Goal: Task Accomplishment & Management: Use online tool/utility

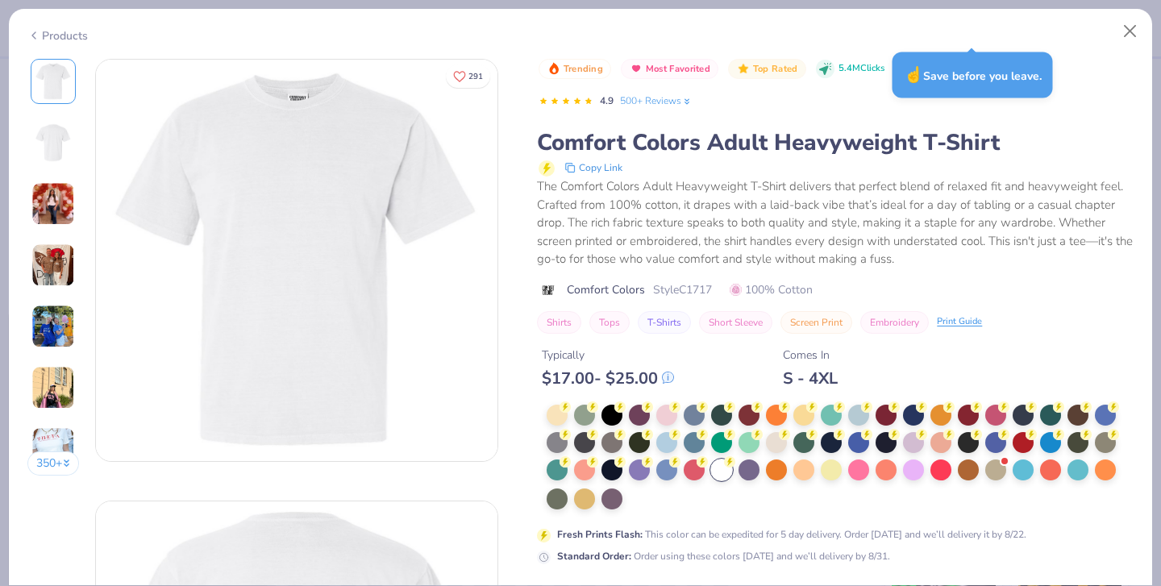
type textarea "x"
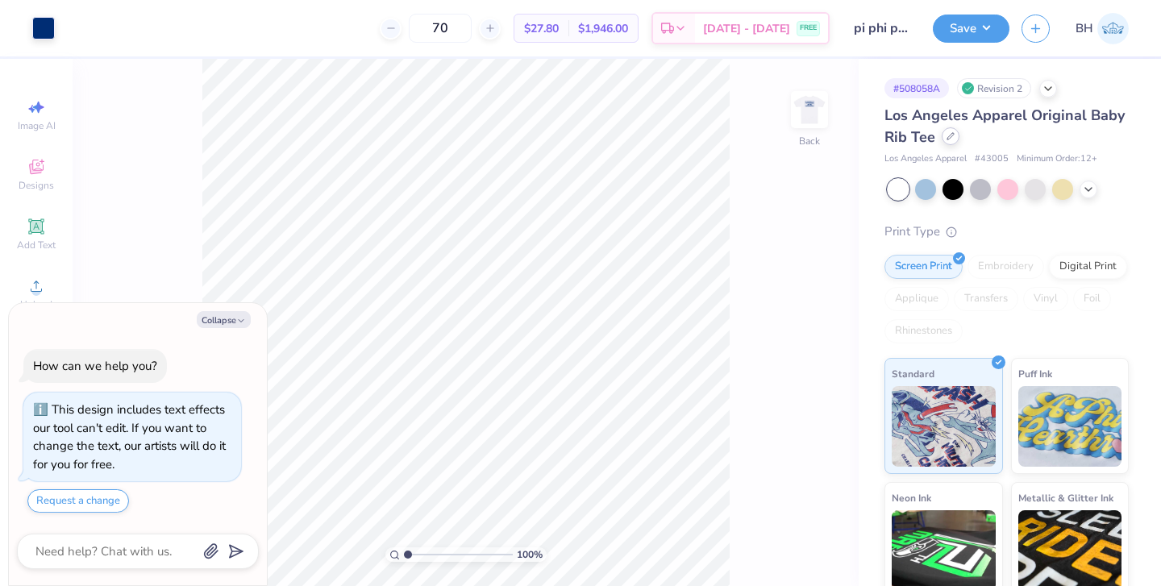
click at [949, 139] on icon at bounding box center [950, 136] width 8 height 8
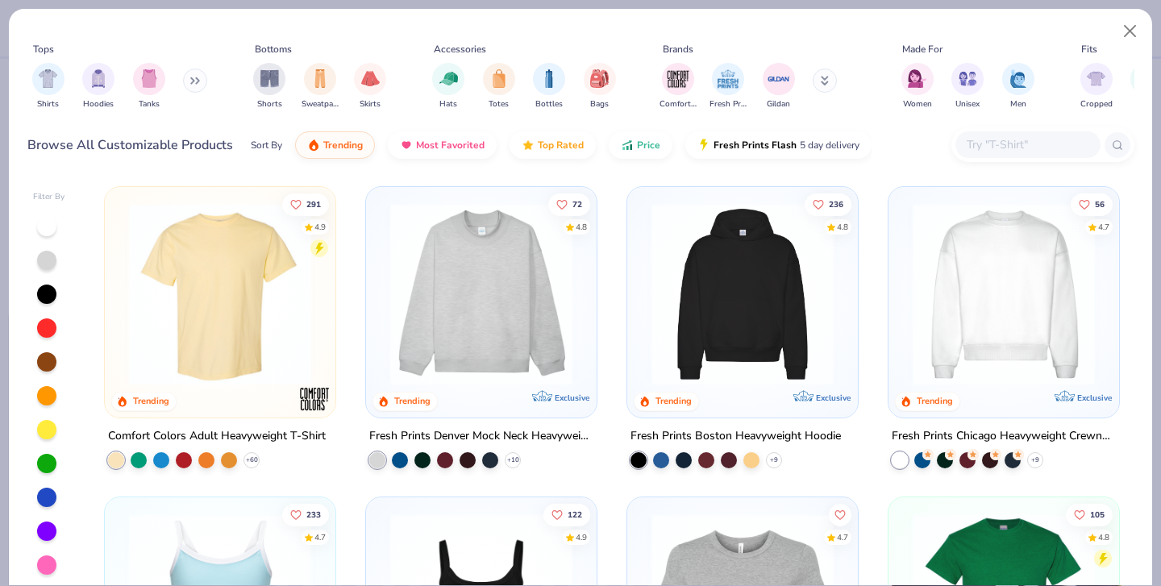
click at [251, 321] on img at bounding box center [220, 294] width 198 height 182
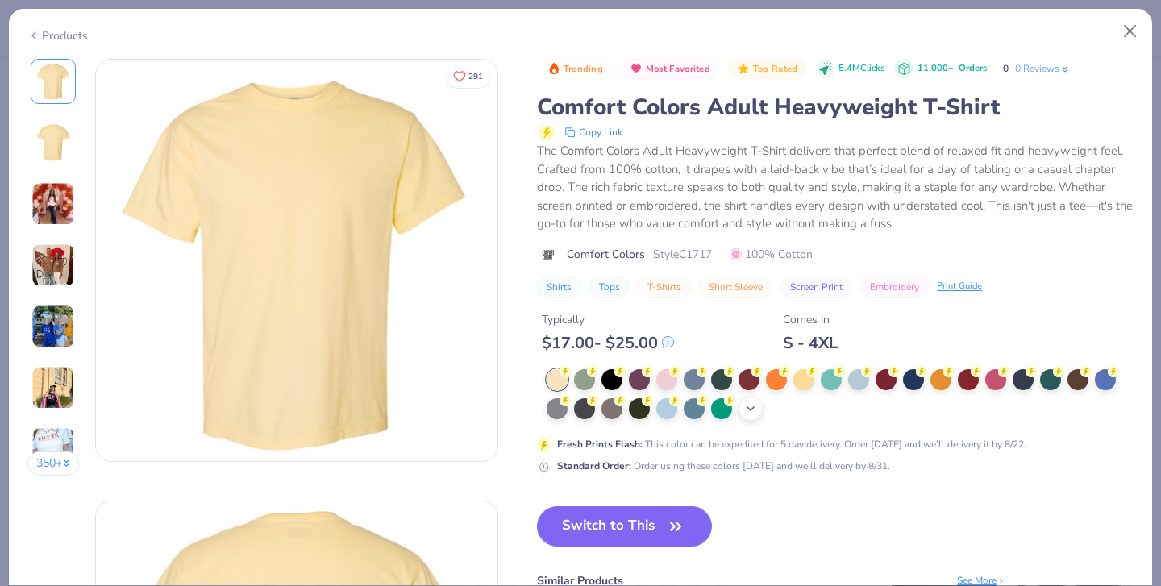
drag, startPoint x: 558, startPoint y: 345, endPoint x: 618, endPoint y: 408, distance: 87.2
click at [628, 405] on div "+ 38" at bounding box center [839, 395] width 587 height 52
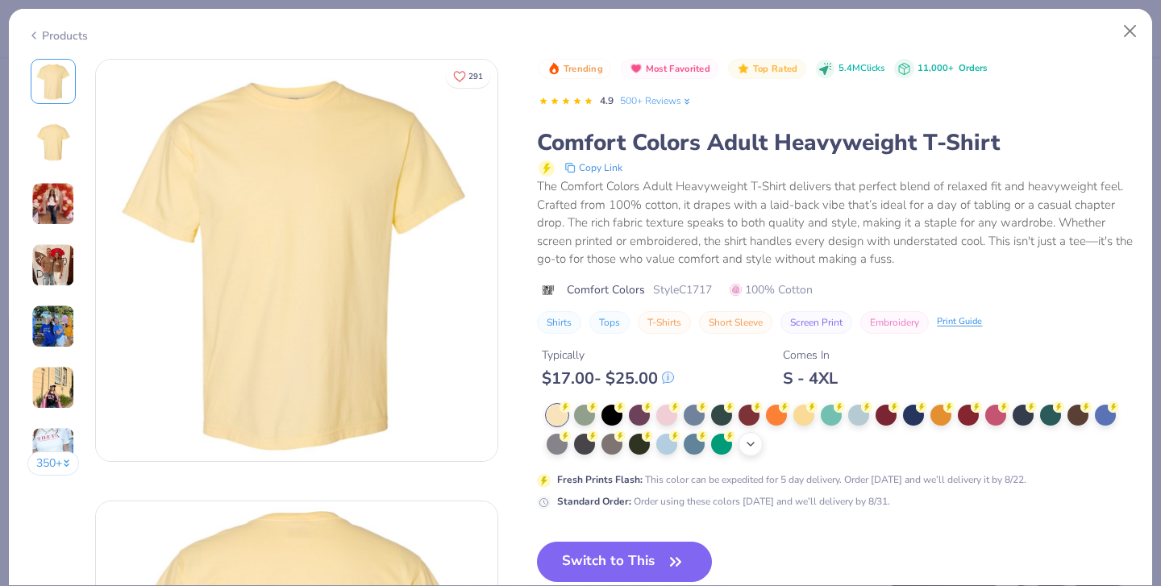
click at [744, 438] on icon at bounding box center [750, 444] width 13 height 13
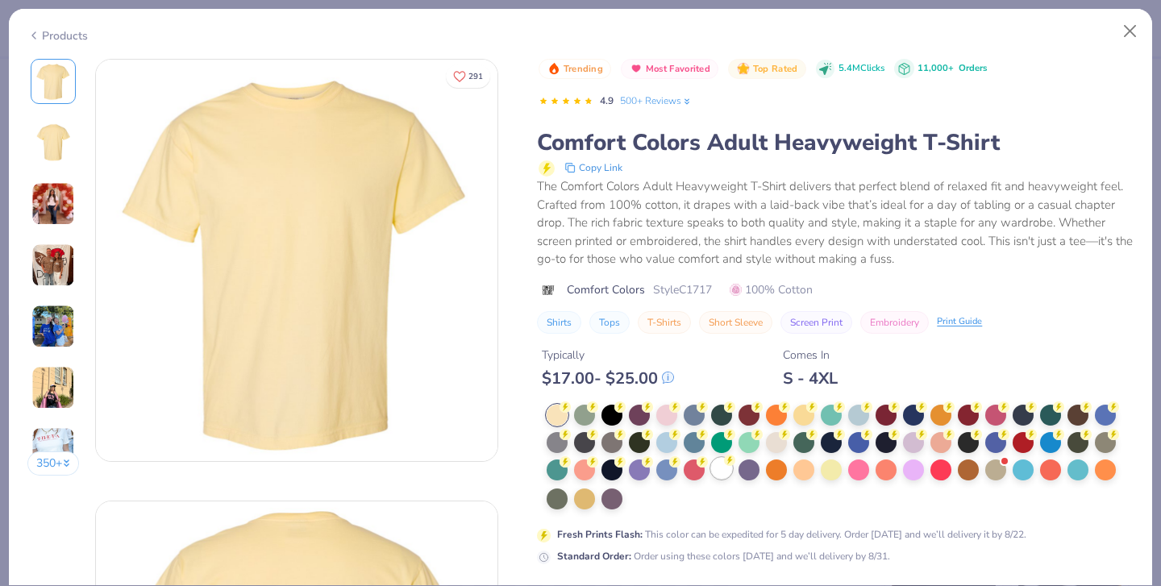
click at [711, 458] on div at bounding box center [721, 468] width 21 height 21
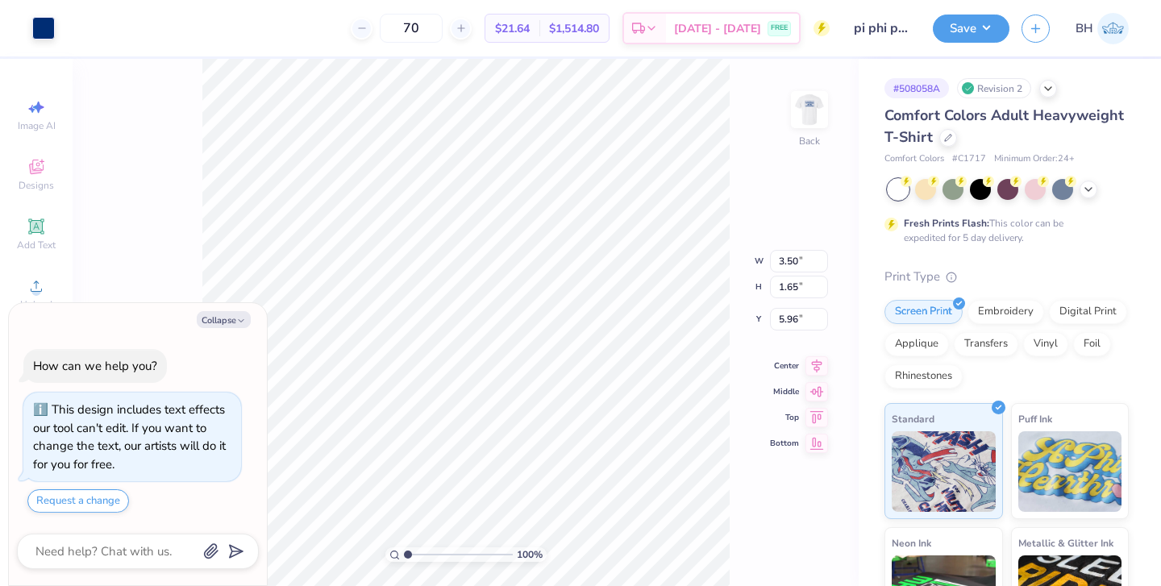
type textarea "x"
type input "2.18"
click at [812, 116] on img at bounding box center [809, 109] width 64 height 64
type textarea "x"
type input "3.64"
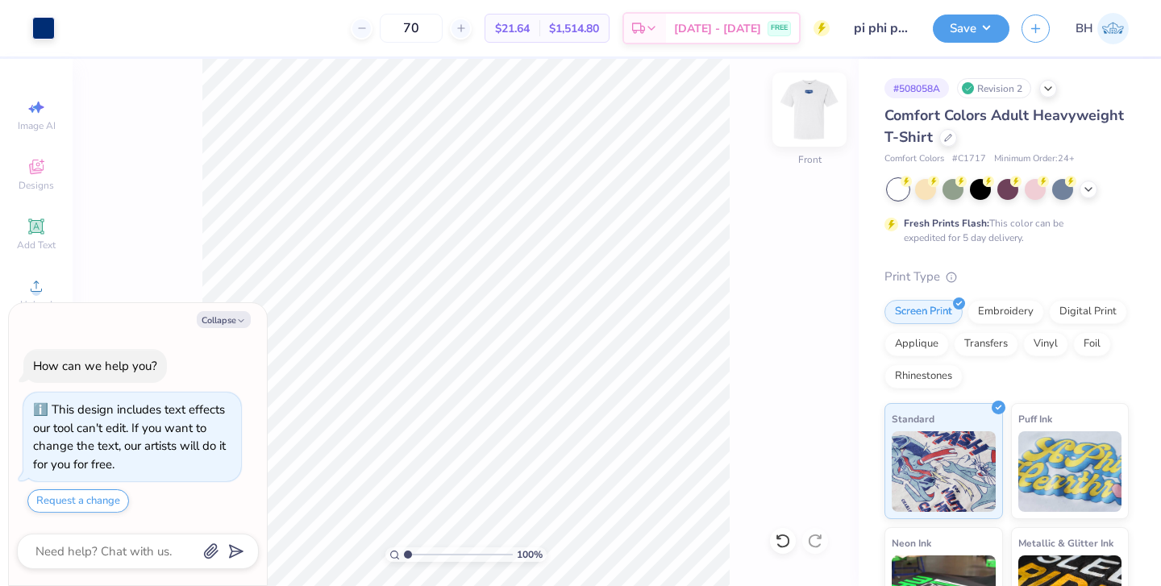
click at [815, 111] on img at bounding box center [809, 109] width 64 height 64
click at [970, 33] on button "Save" at bounding box center [971, 26] width 77 height 28
type textarea "x"
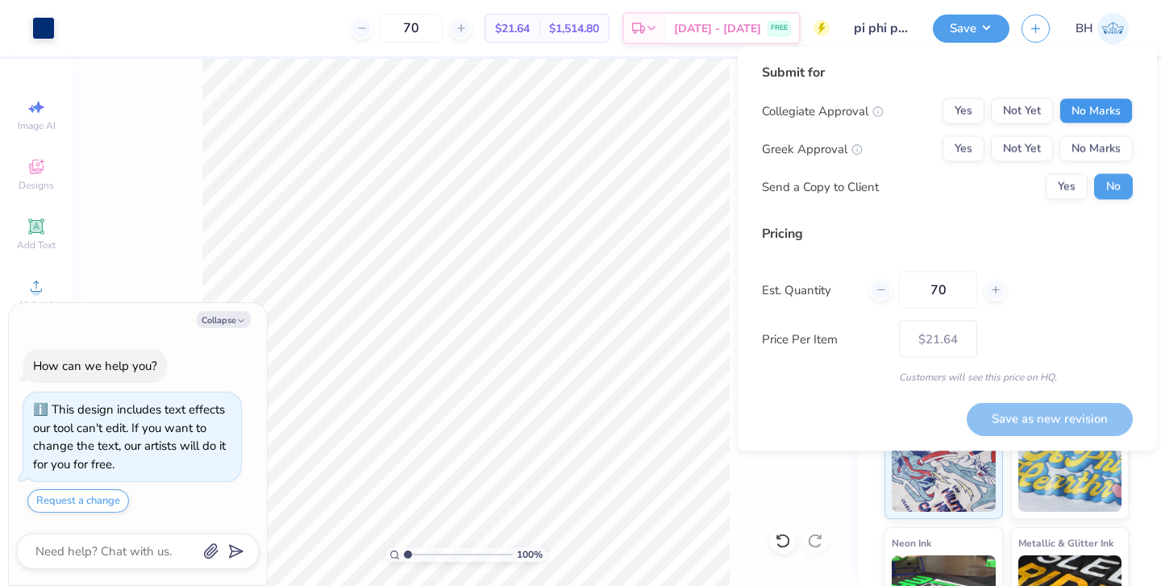
click at [1085, 106] on button "No Marks" at bounding box center [1095, 111] width 73 height 26
click at [966, 139] on button "Yes" at bounding box center [963, 149] width 42 height 26
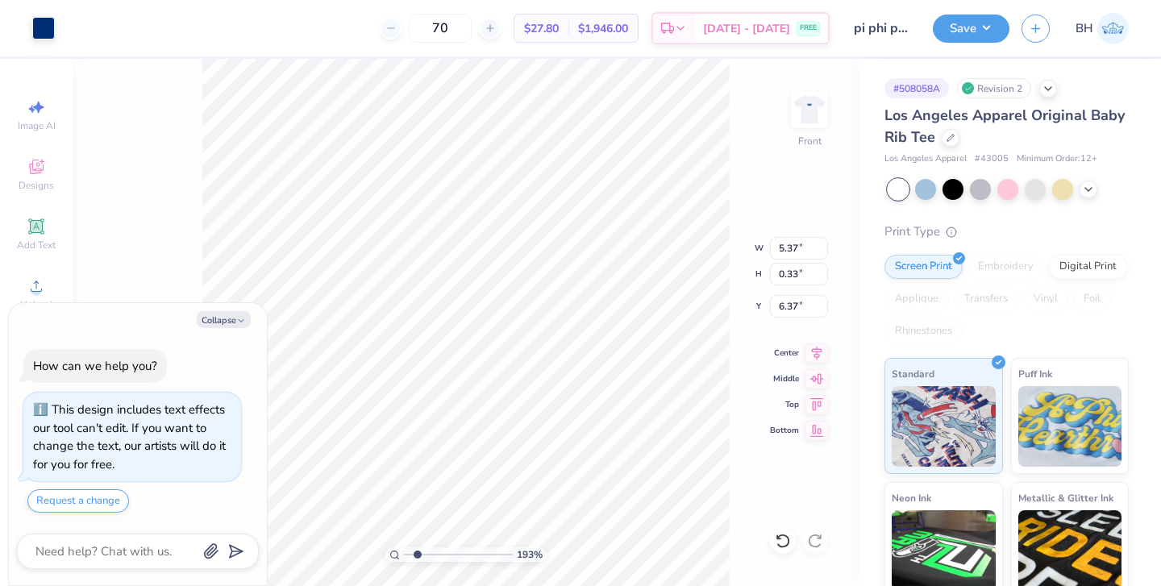
type textarea "x"
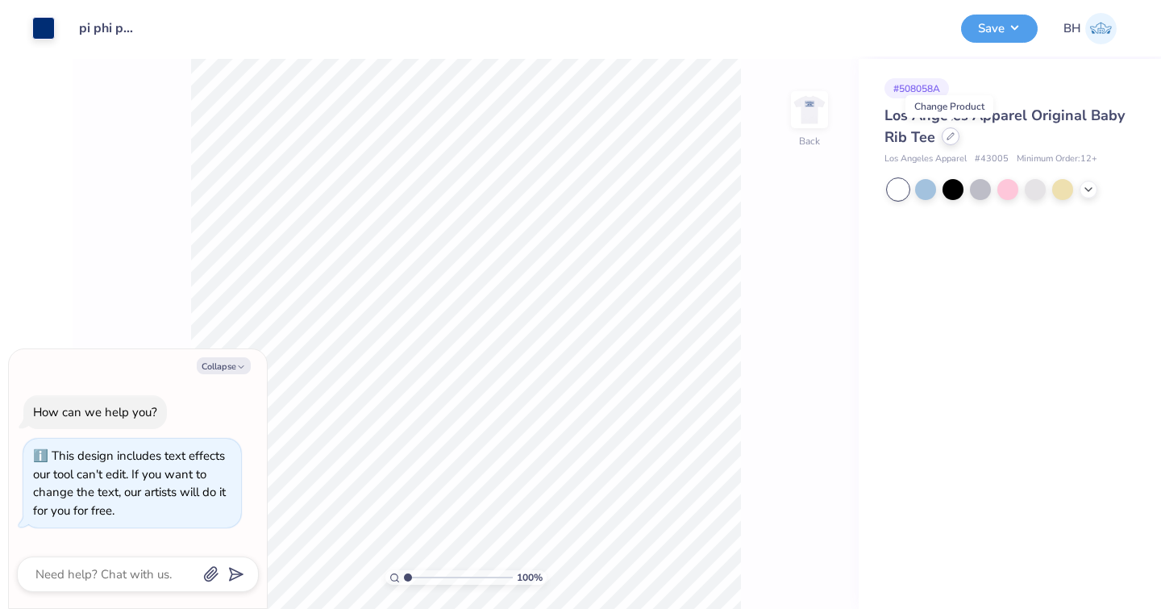
click at [942, 139] on div at bounding box center [950, 136] width 18 height 18
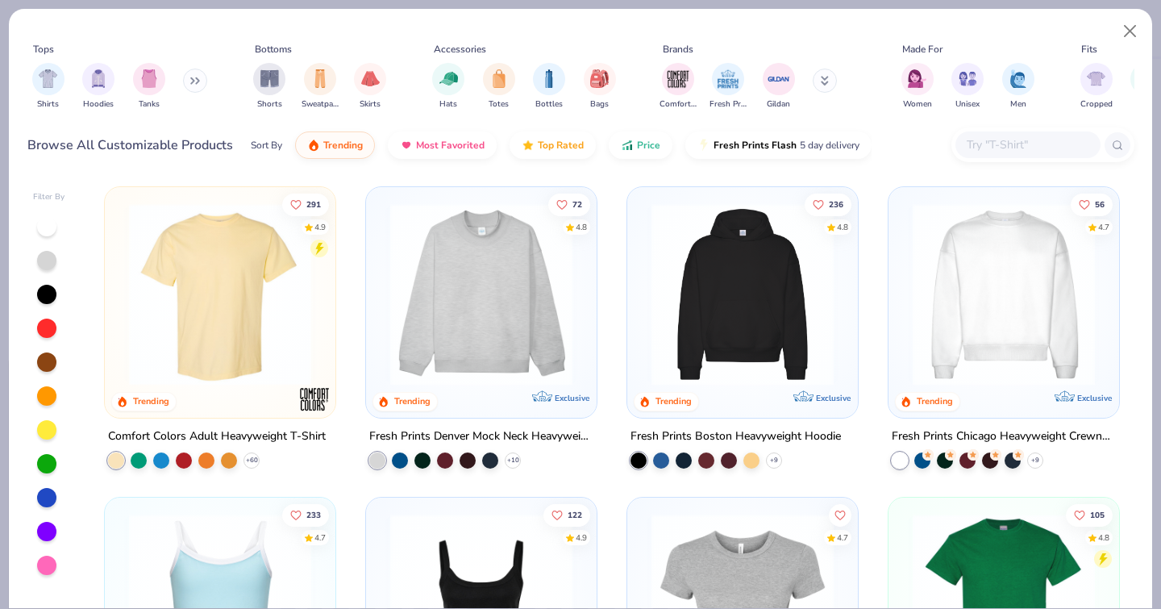
click at [235, 293] on img at bounding box center [220, 294] width 198 height 182
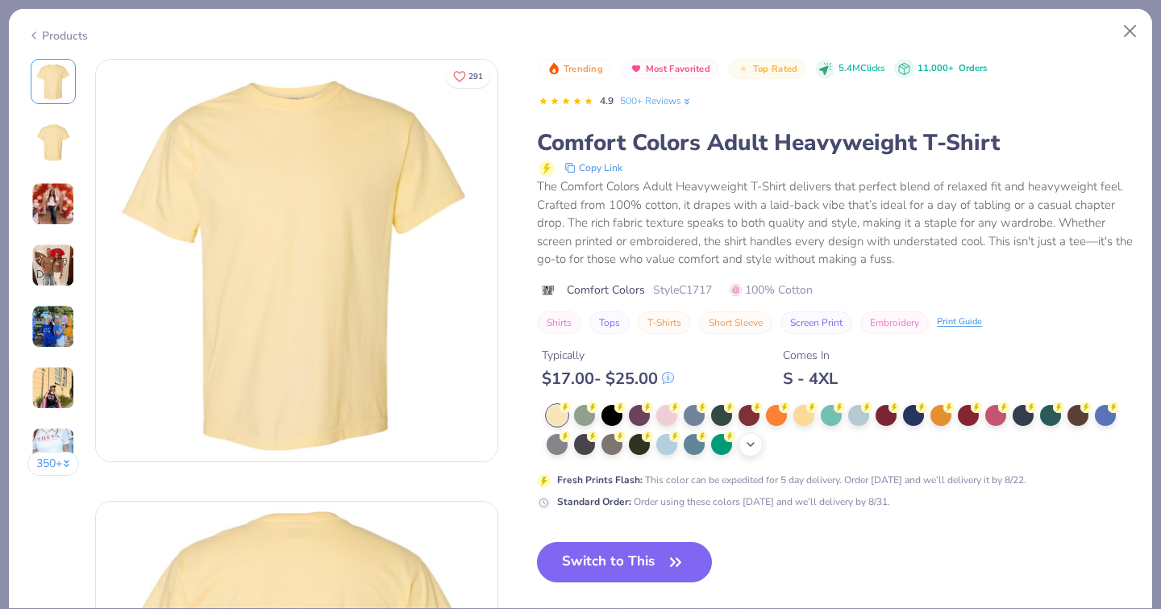
click at [744, 438] on icon at bounding box center [750, 444] width 13 height 13
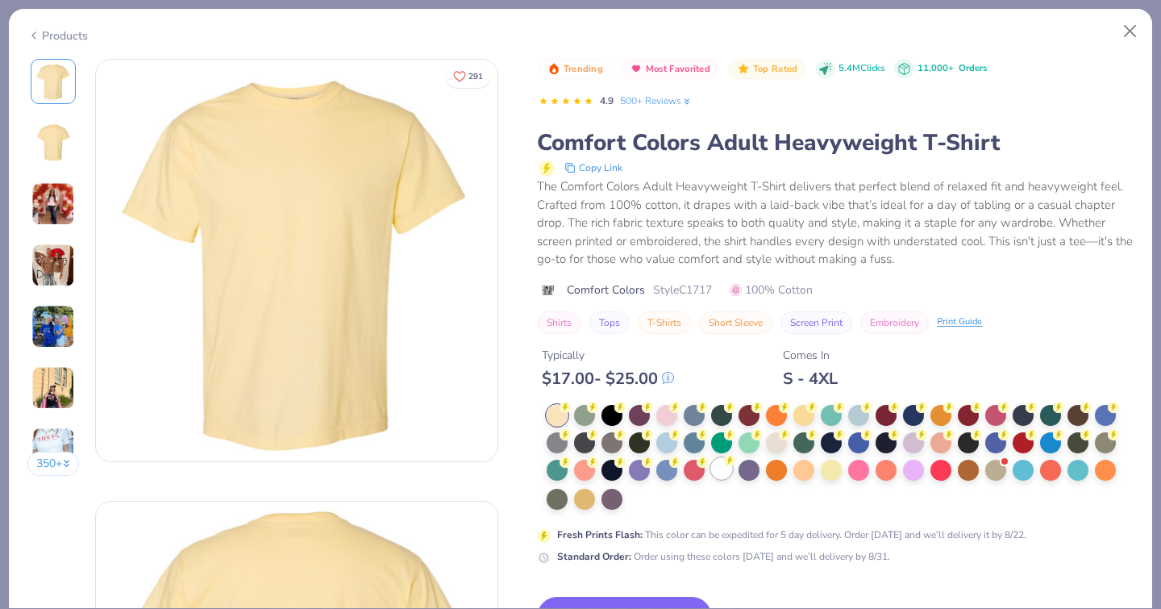
click at [711, 458] on div at bounding box center [721, 468] width 21 height 21
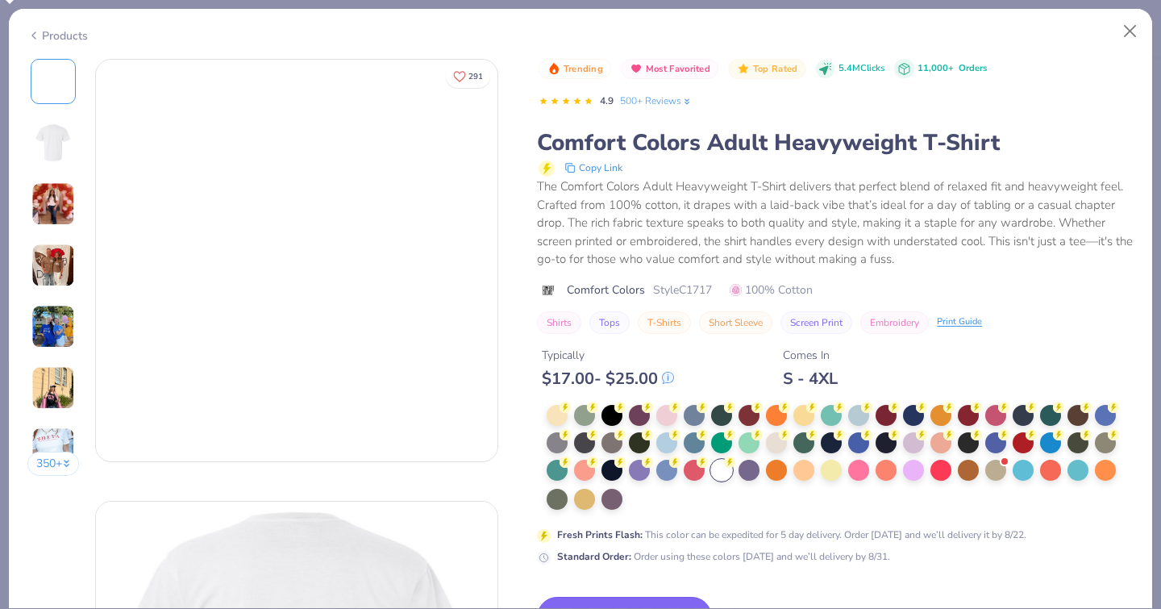
click at [537, 596] on button "Switch to This" at bounding box center [624, 616] width 175 height 40
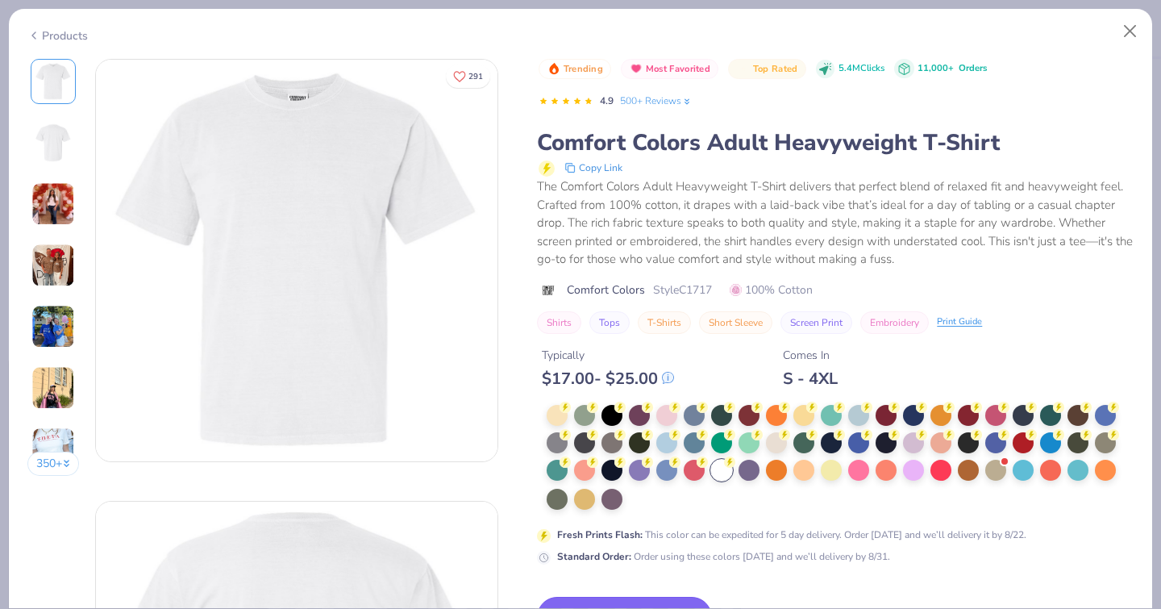
click at [552, 596] on button "Switch to This" at bounding box center [624, 616] width 175 height 40
click at [555, 596] on button "Switch to This" at bounding box center [624, 616] width 175 height 40
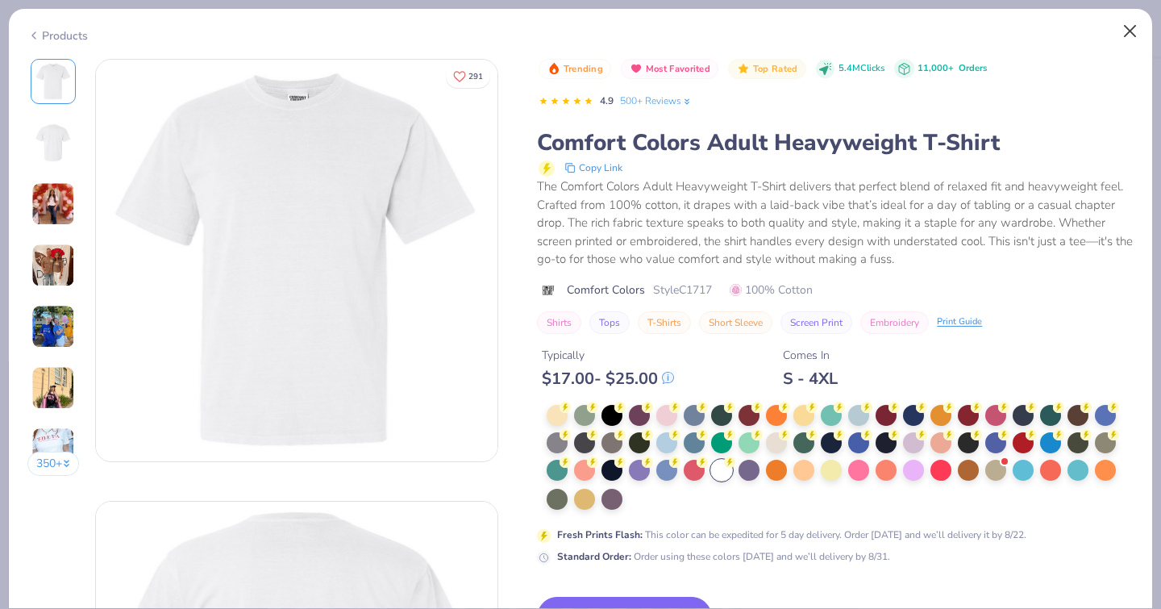
click at [1134, 23] on button "Close" at bounding box center [1130, 31] width 31 height 31
click at [1131, 28] on button "Close" at bounding box center [1130, 31] width 31 height 31
click at [1131, 30] on button "Close" at bounding box center [1130, 31] width 31 height 31
click at [1131, 31] on button "Close" at bounding box center [1130, 31] width 31 height 31
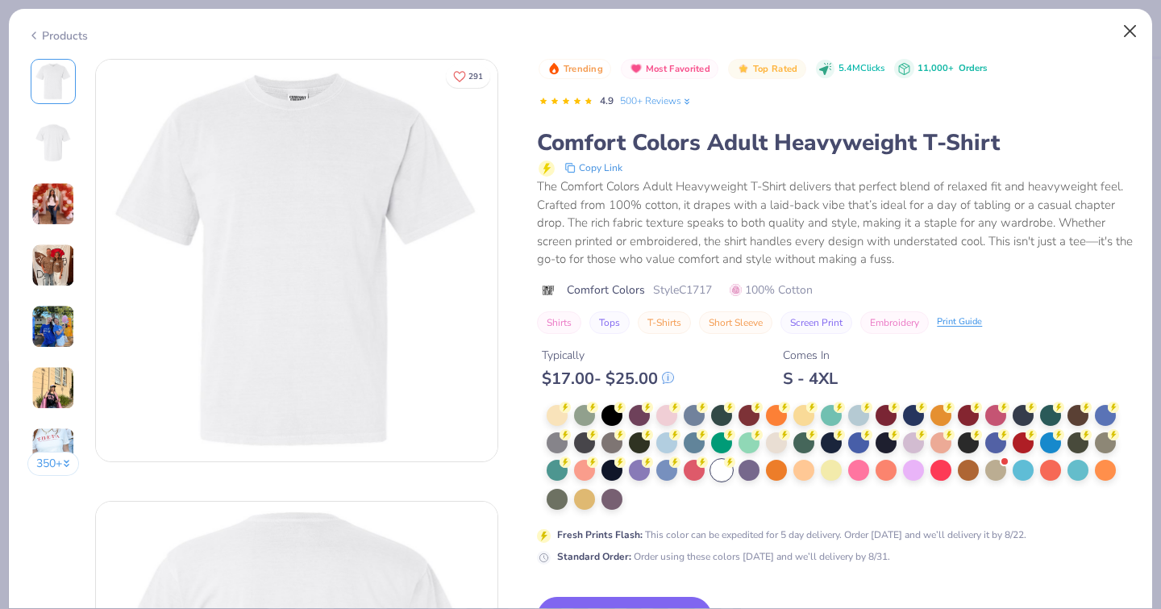
click at [1131, 31] on button "Close" at bounding box center [1130, 31] width 31 height 31
click at [1128, 24] on button "Close" at bounding box center [1130, 31] width 31 height 31
click at [1136, 44] on button "Close" at bounding box center [1130, 31] width 31 height 31
type textarea "x"
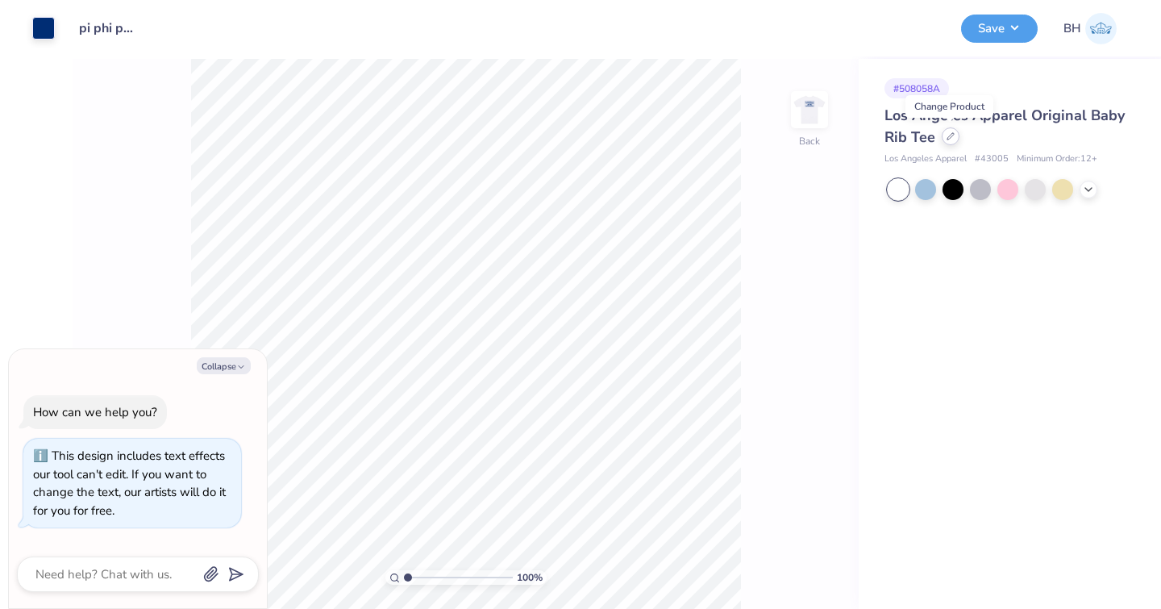
click at [946, 141] on div at bounding box center [950, 136] width 18 height 18
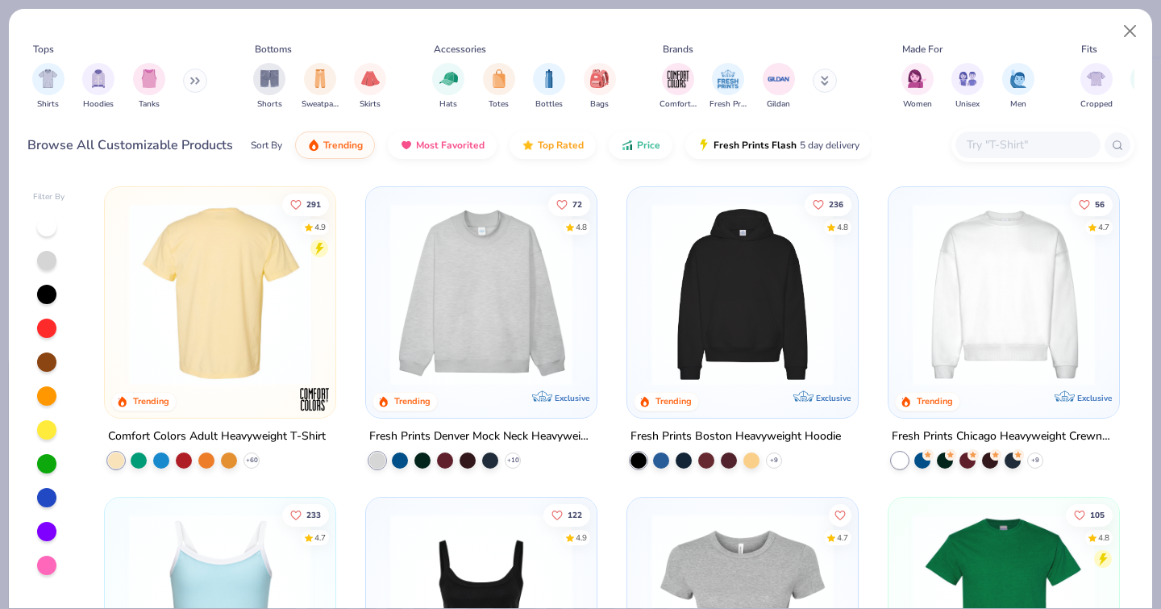
click at [264, 280] on div at bounding box center [220, 294] width 594 height 182
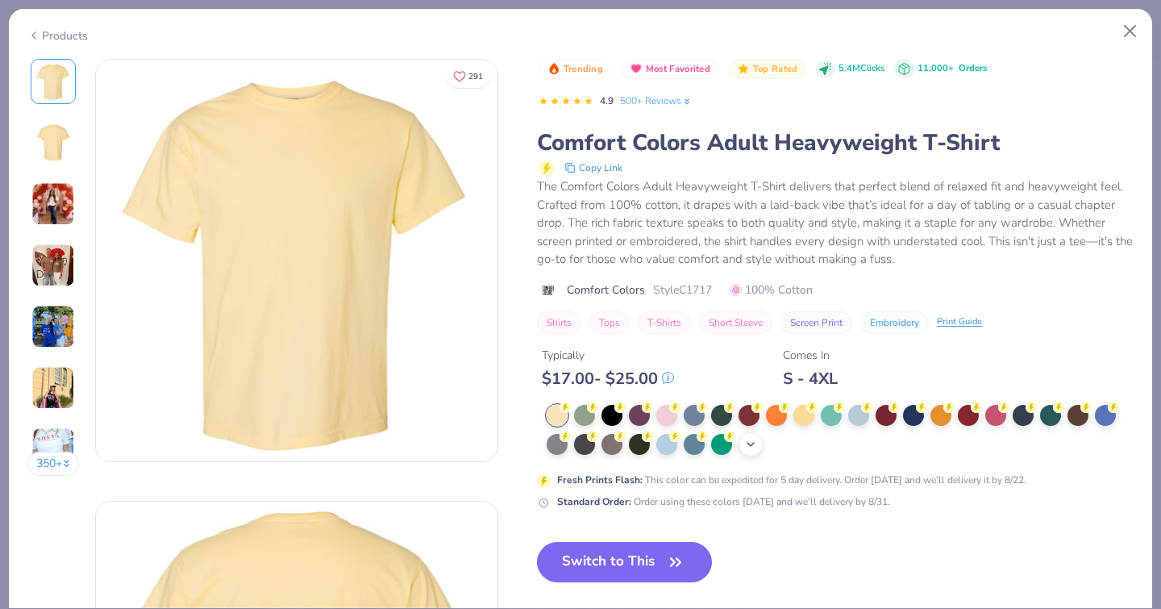
click at [744, 438] on icon at bounding box center [750, 444] width 13 height 13
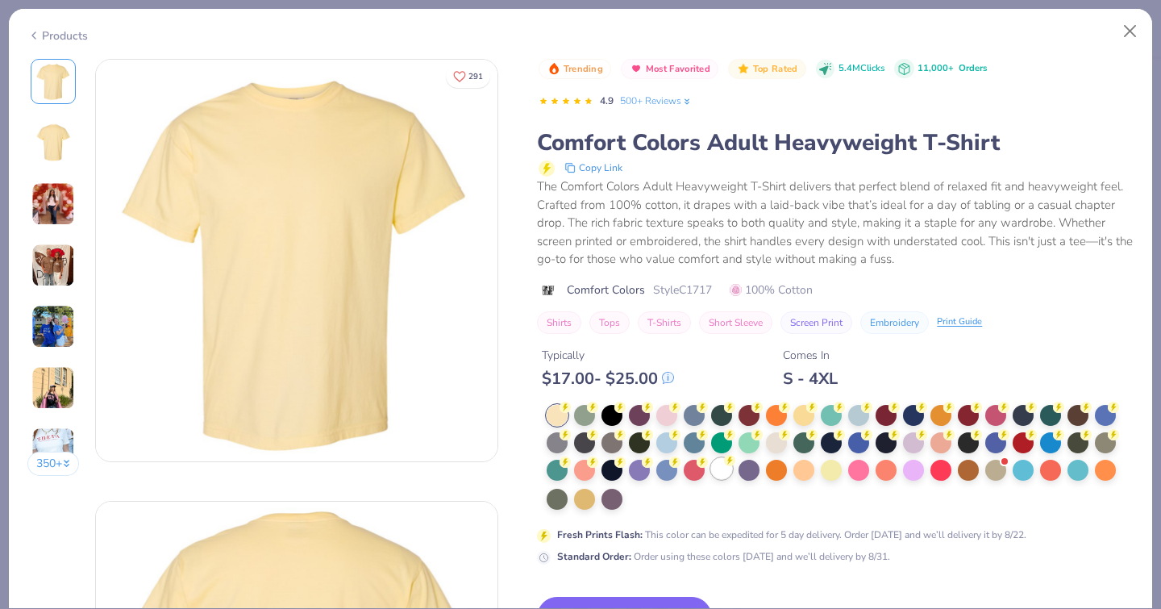
click at [711, 458] on div at bounding box center [721, 468] width 21 height 21
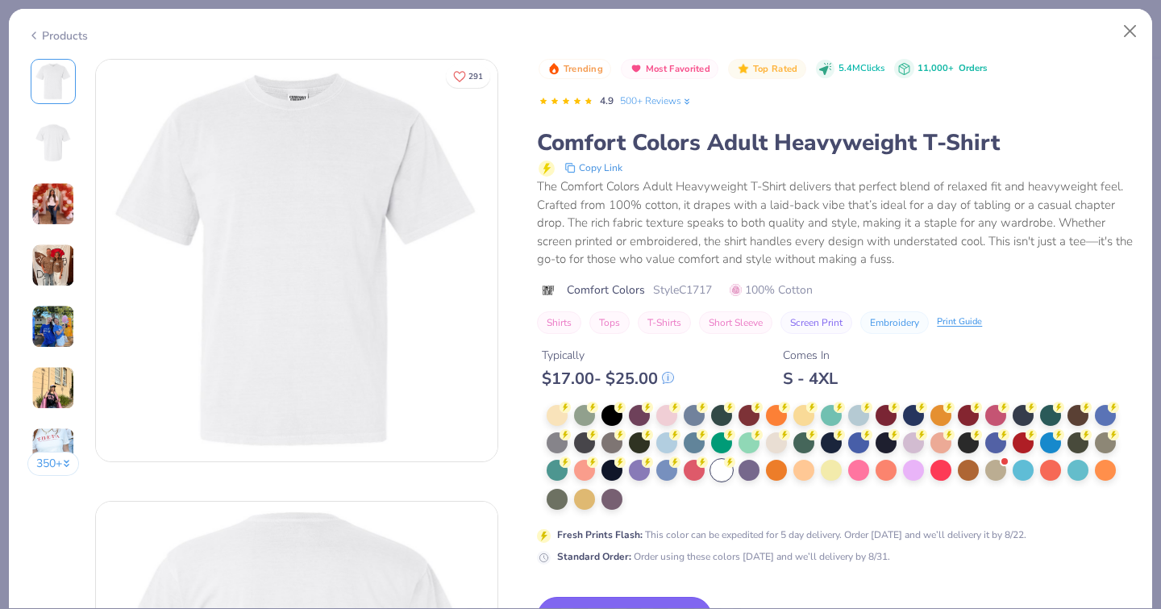
click at [537, 596] on button "Switch to This" at bounding box center [624, 616] width 175 height 40
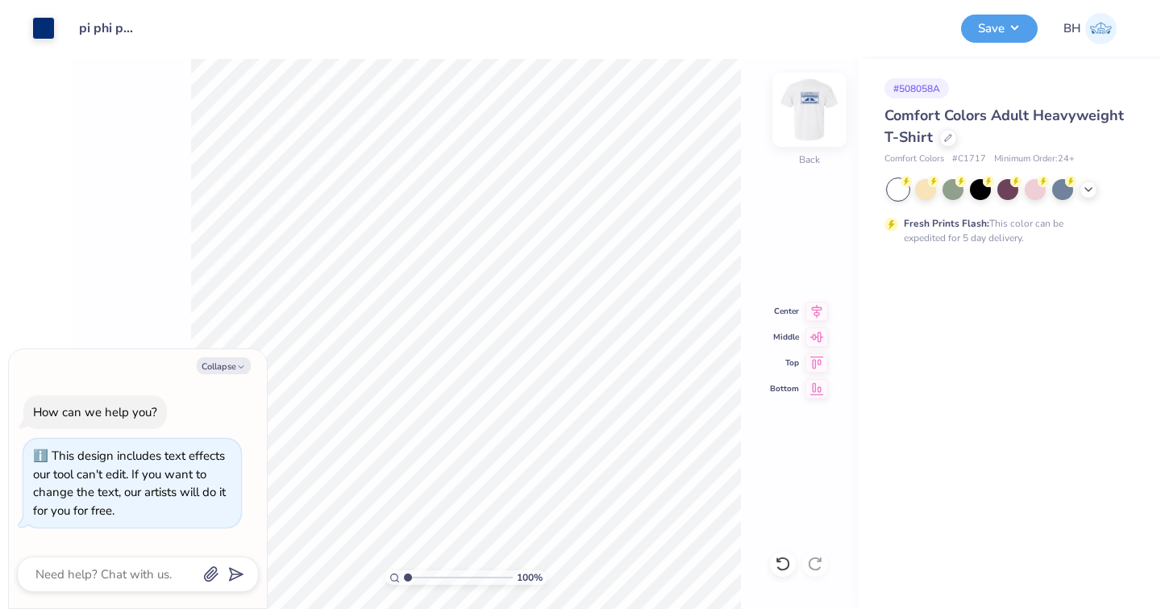
click at [829, 106] on img at bounding box center [809, 109] width 64 height 64
click at [1001, 30] on button "Save" at bounding box center [999, 26] width 77 height 28
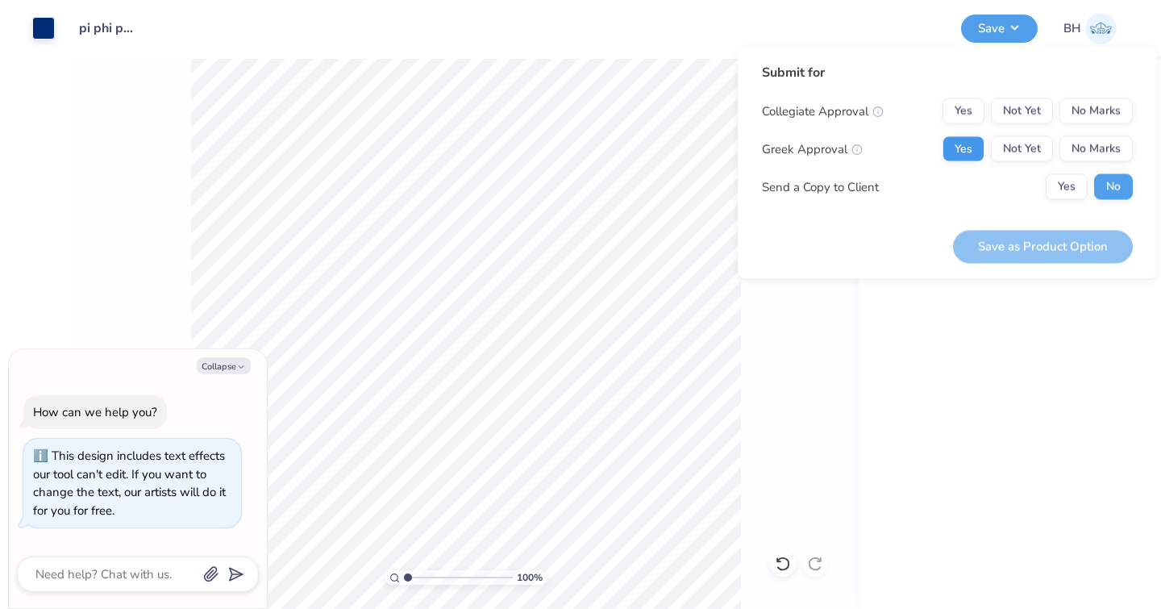
click at [961, 148] on button "Yes" at bounding box center [963, 149] width 42 height 26
click at [1080, 114] on button "No Marks" at bounding box center [1095, 111] width 73 height 26
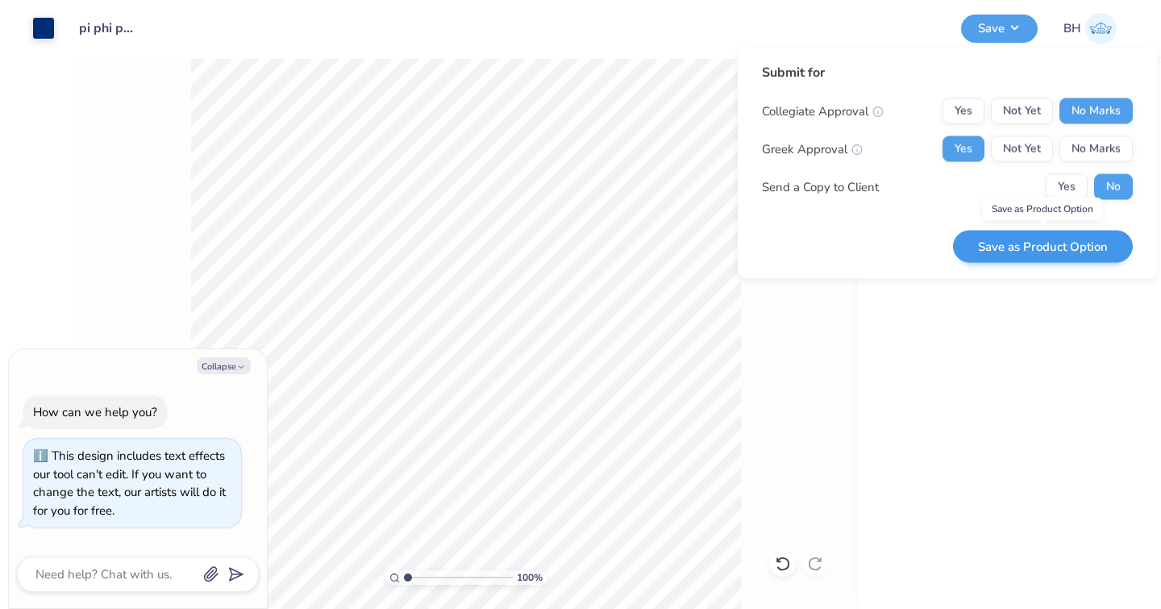
click at [1022, 246] on button "Save as Product Option" at bounding box center [1043, 246] width 180 height 33
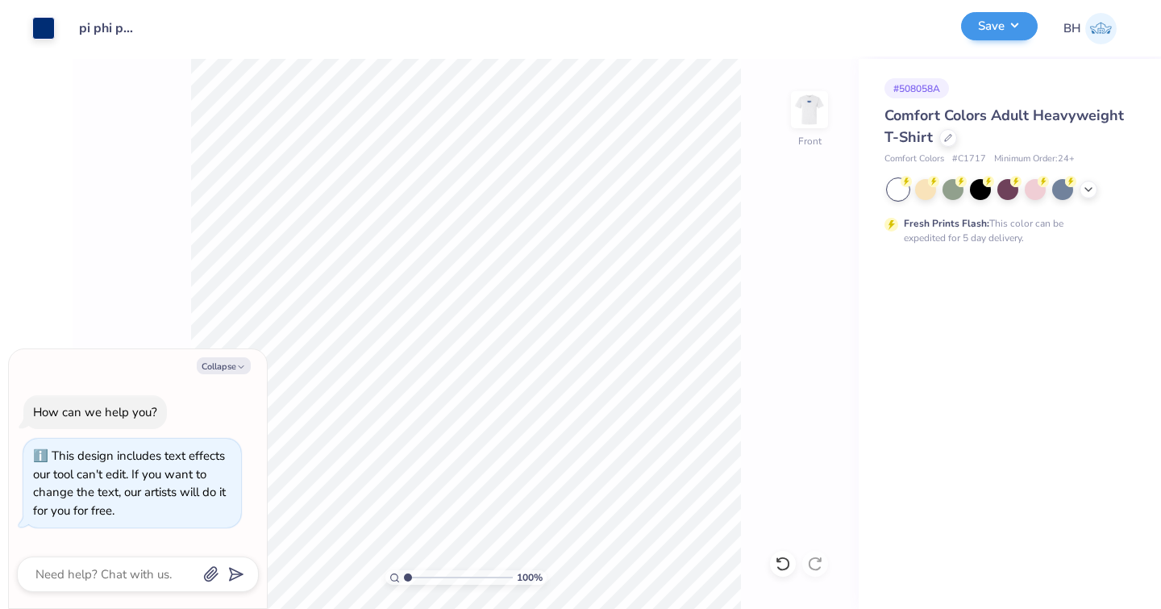
click at [995, 34] on button "Save" at bounding box center [999, 26] width 77 height 28
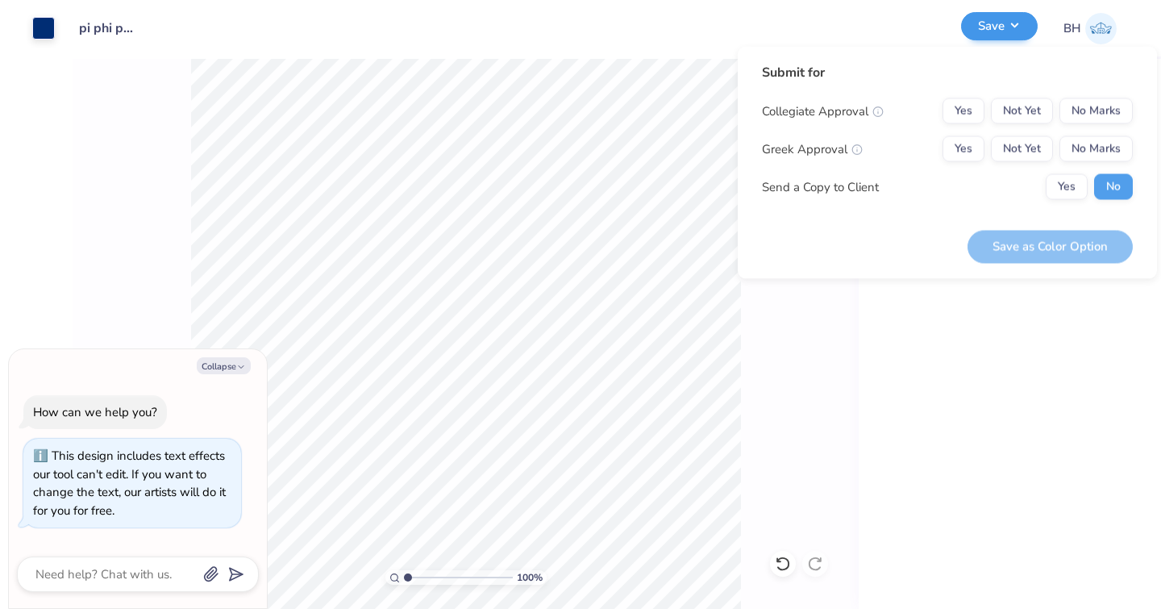
type textarea "x"
